Goal: Task Accomplishment & Management: Use online tool/utility

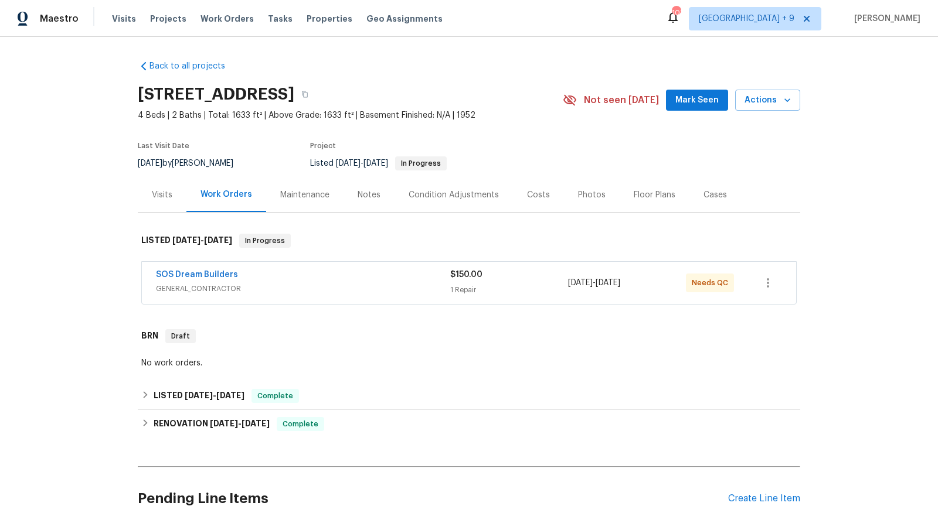
click at [349, 292] on span "GENERAL_CONTRACTOR" at bounding box center [303, 289] width 294 height 12
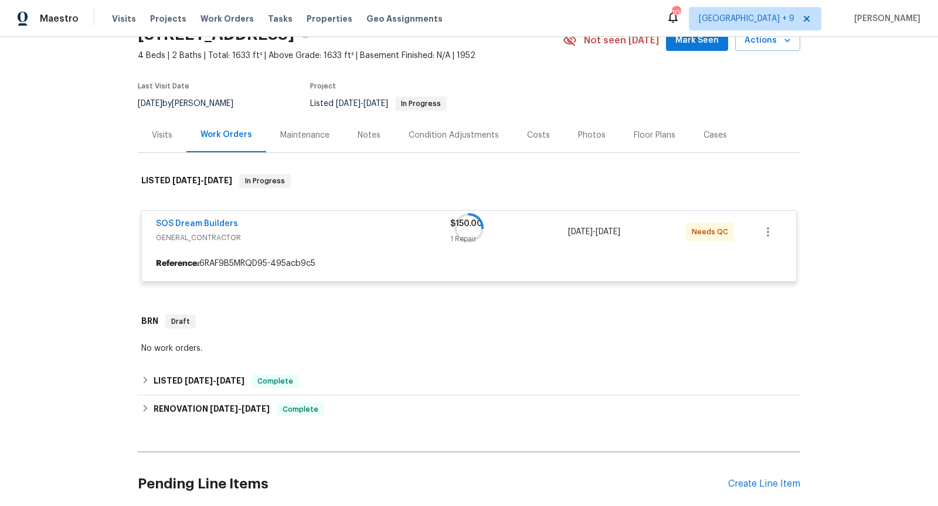
scroll to position [66, 0]
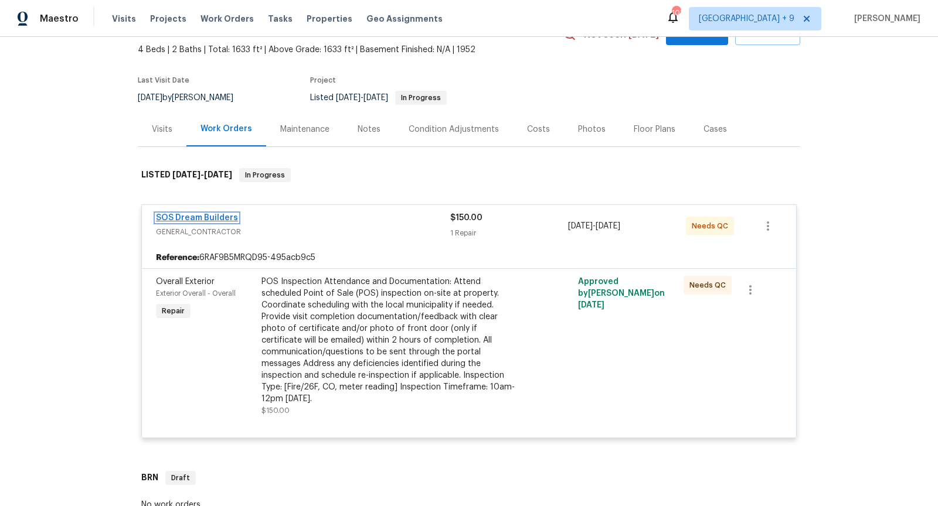
click at [206, 215] on link "SOS Dream Builders" at bounding box center [197, 218] width 82 height 8
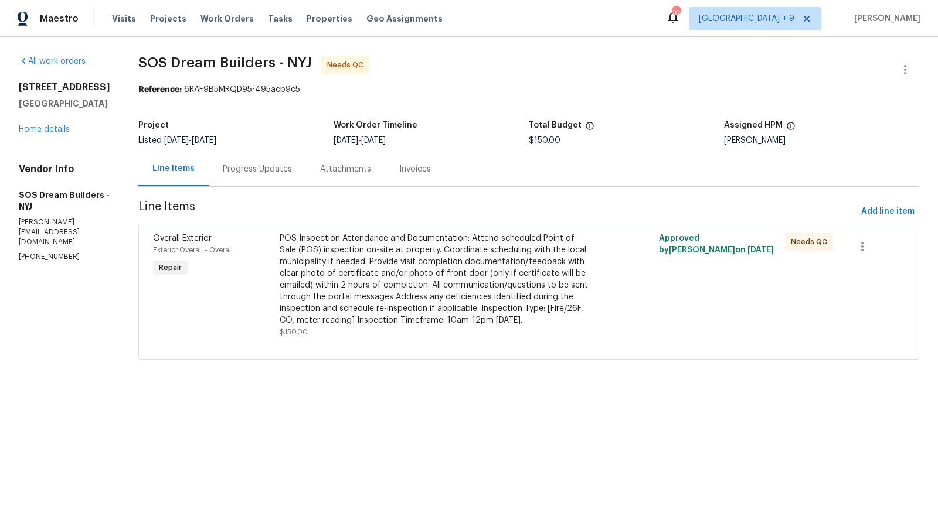
click at [259, 172] on div "Progress Updates" at bounding box center [257, 170] width 69 height 12
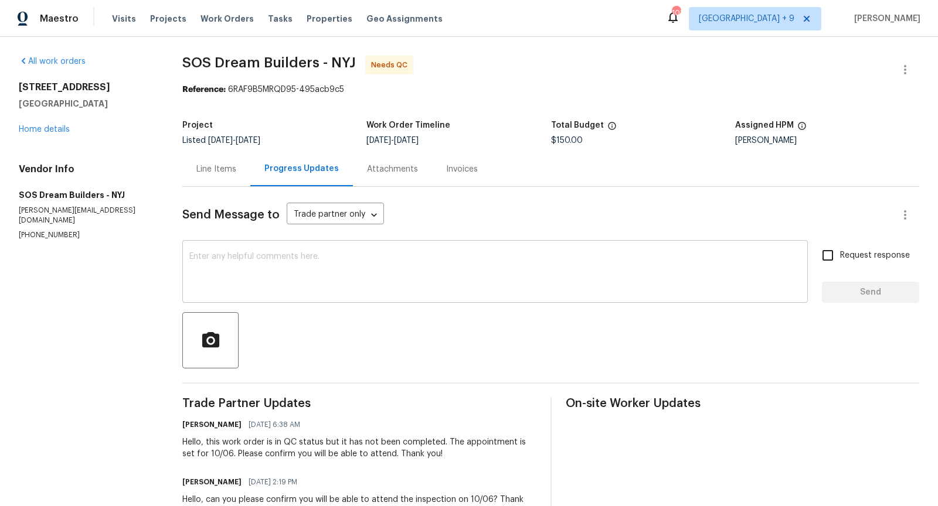
click at [320, 275] on textarea at bounding box center [494, 273] width 611 height 41
click at [223, 208] on div "Send Message to Trade partner only Trade partner only ​" at bounding box center [536, 215] width 709 height 28
click at [212, 180] on div "Line Items" at bounding box center [216, 169] width 68 height 35
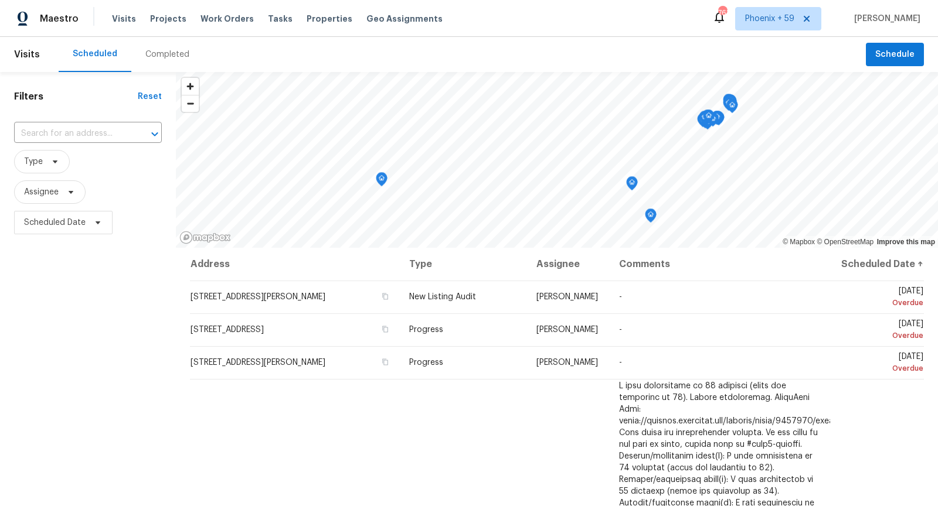
click at [168, 12] on div "Visits Projects Work Orders Tasks Properties Geo Assignments" at bounding box center [284, 18] width 345 height 23
click at [168, 20] on span "Projects" at bounding box center [168, 19] width 36 height 12
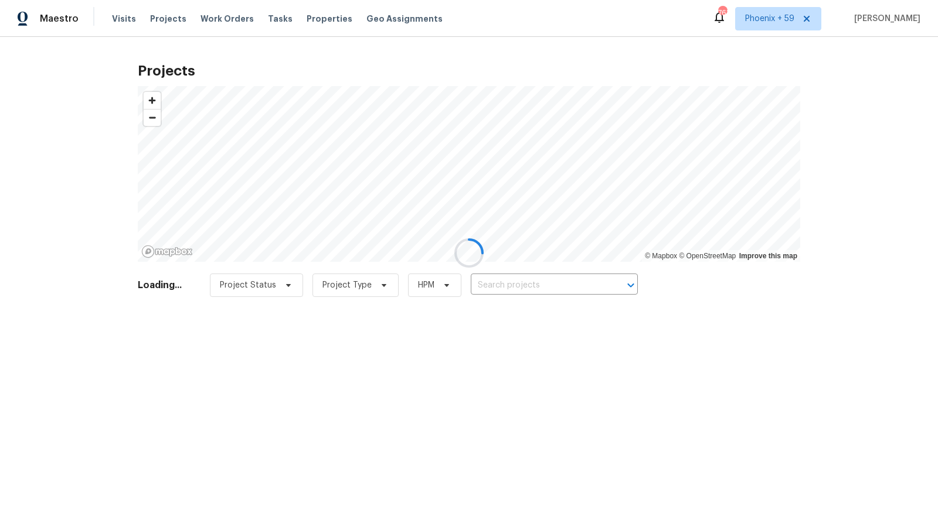
click at [539, 283] on div at bounding box center [469, 253] width 938 height 506
click at [543, 288] on div at bounding box center [469, 253] width 938 height 506
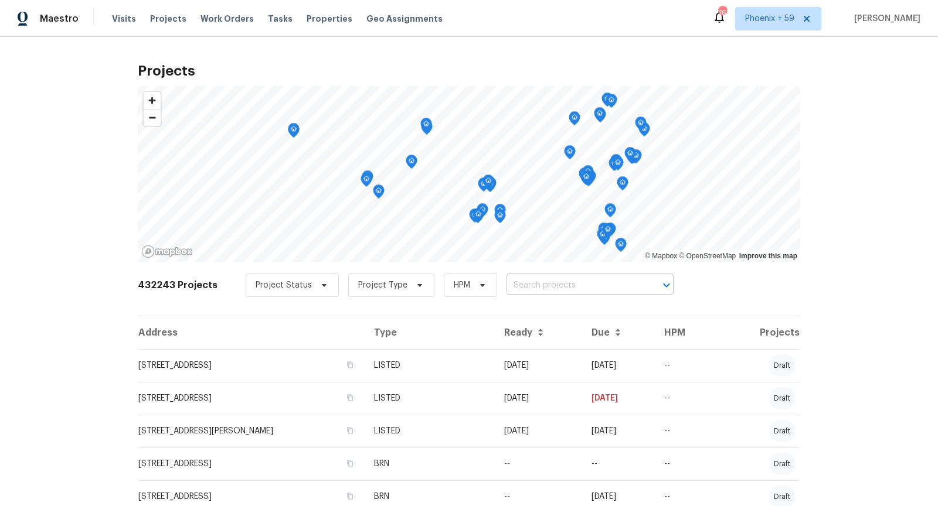
click at [551, 287] on input "text" at bounding box center [573, 286] width 134 height 18
type input "372 [PERSON_NAME]"
